Goal: Complete application form

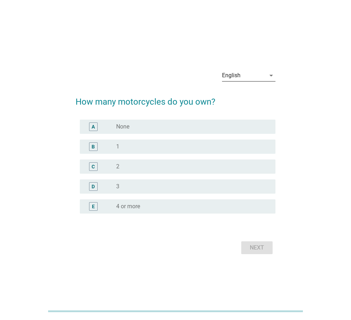
click at [237, 78] on div "English" at bounding box center [231, 75] width 19 height 6
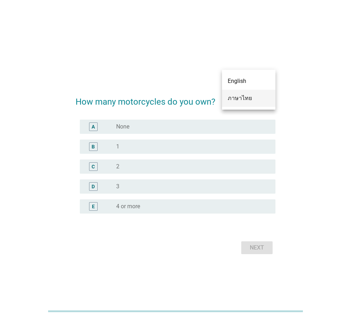
click at [236, 99] on div "ภาษาไทย" at bounding box center [248, 98] width 42 height 9
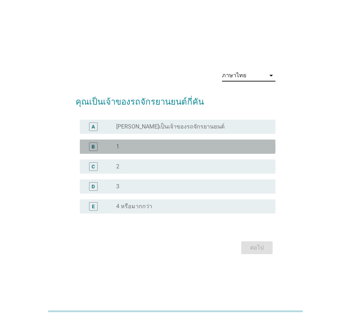
click at [116, 146] on label "1" at bounding box center [117, 146] width 3 height 7
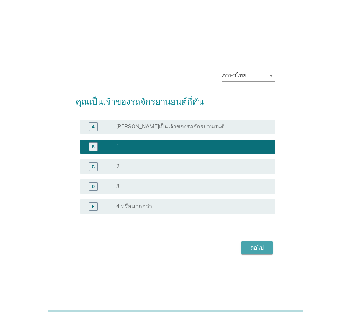
click at [263, 250] on div "ต่อไป" at bounding box center [257, 247] width 20 height 9
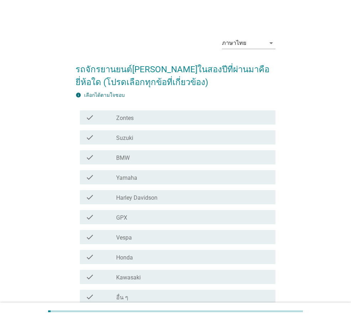
click at [144, 135] on div "check_box_outline_blank Suzuki" at bounding box center [192, 137] width 153 height 9
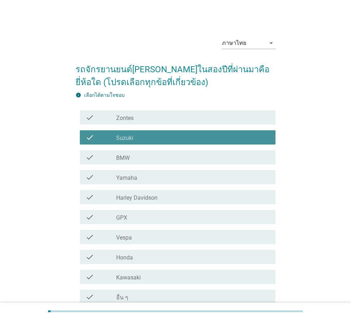
click at [144, 135] on div "check_box_outline_blank Suzuki" at bounding box center [192, 137] width 153 height 9
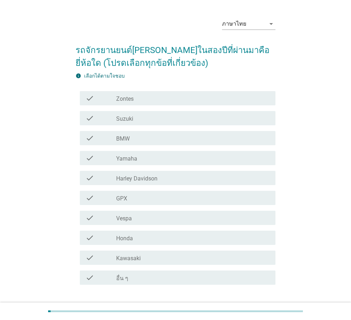
scroll to position [36, 0]
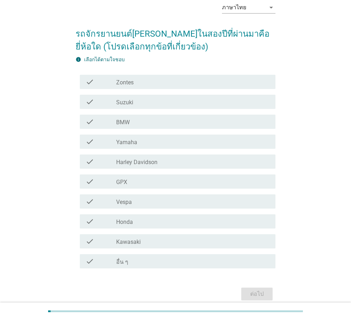
click at [146, 225] on div "check_box_outline_blank Honda" at bounding box center [192, 221] width 153 height 9
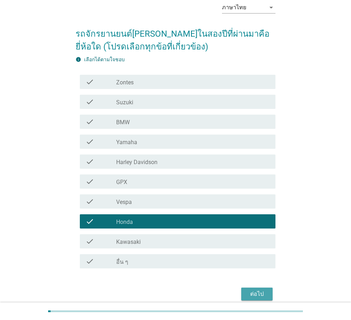
click at [255, 295] on div "ต่อไป" at bounding box center [257, 294] width 20 height 9
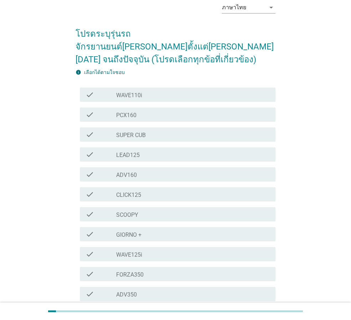
scroll to position [0, 0]
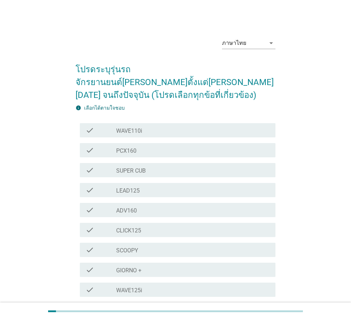
click at [159, 226] on div "check_box_outline_blank CLICK125" at bounding box center [192, 230] width 153 height 9
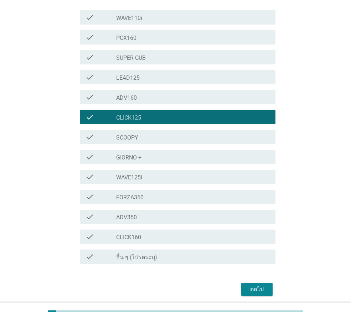
scroll to position [127, 0]
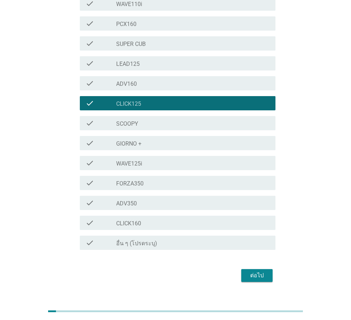
click at [161, 159] on div "check_box_outline_blank WAVE125i" at bounding box center [192, 163] width 153 height 9
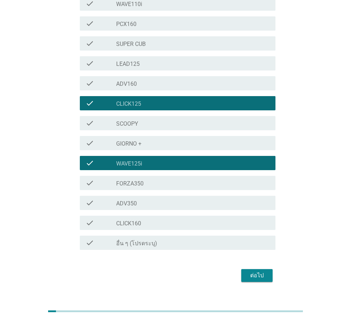
click at [181, 99] on div "check_box_outline_blank CLICK125" at bounding box center [192, 103] width 153 height 9
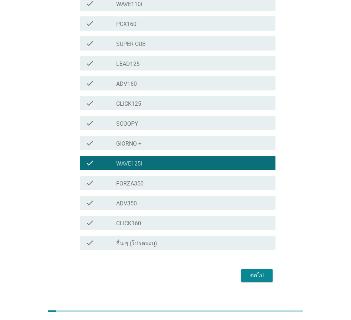
click at [253, 271] on div "ต่อไป" at bounding box center [257, 275] width 20 height 9
